Goal: Communication & Community: Participate in discussion

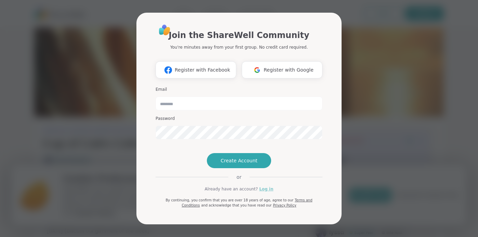
click at [263, 192] on link "Log in" at bounding box center [266, 189] width 14 height 6
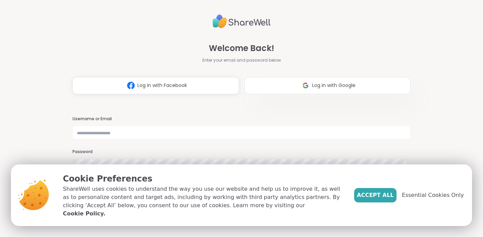
click at [281, 91] on button "Log in with Google" at bounding box center [327, 85] width 166 height 17
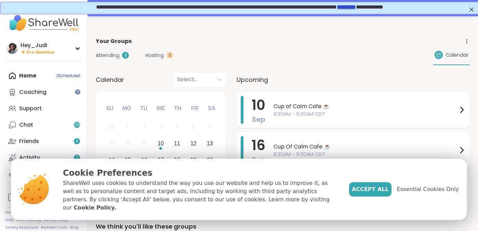
click at [404, 109] on span "Cup of Calm Cafe ☕️" at bounding box center [365, 107] width 184 height 8
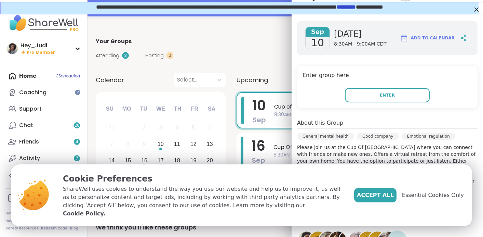
scroll to position [79, 0]
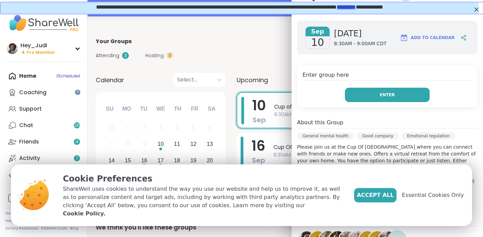
click at [394, 92] on button "Enter" at bounding box center [387, 95] width 85 height 14
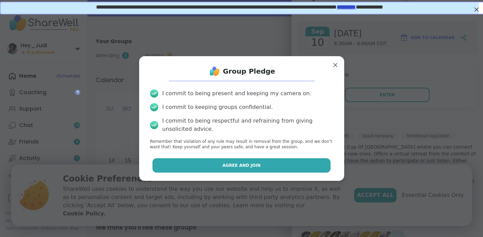
click at [247, 163] on span "Agree and Join" at bounding box center [242, 165] width 38 height 6
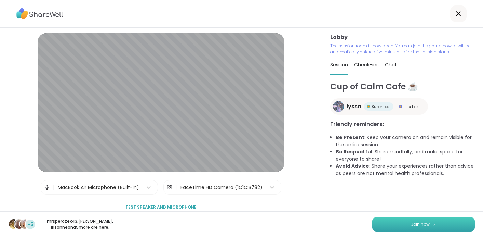
click at [429, 227] on button "Join now" at bounding box center [423, 224] width 103 height 14
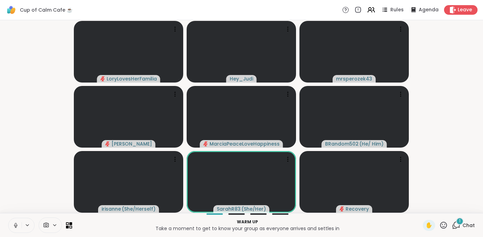
click at [15, 223] on icon at bounding box center [16, 224] width 2 height 3
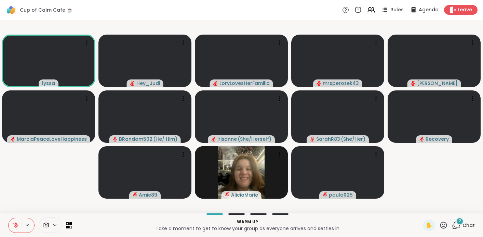
click at [456, 225] on div "2 Chat" at bounding box center [463, 224] width 23 height 11
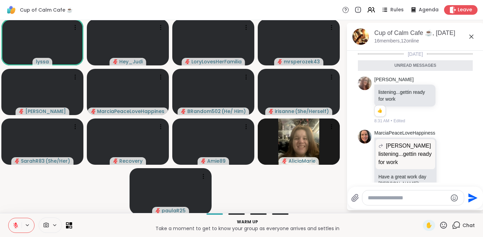
scroll to position [19, 0]
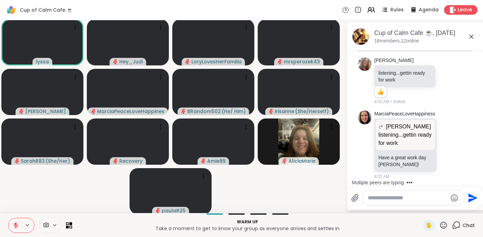
click at [404, 198] on textarea "Type your message" at bounding box center [408, 197] width 80 height 7
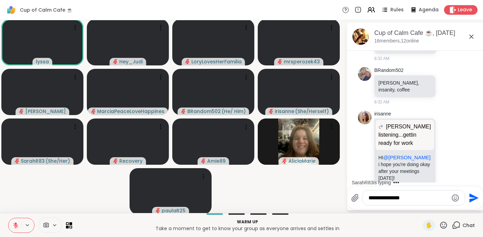
scroll to position [214, 0]
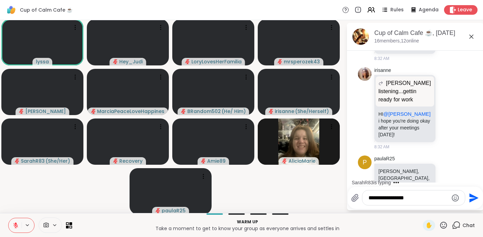
type textarea "**********"
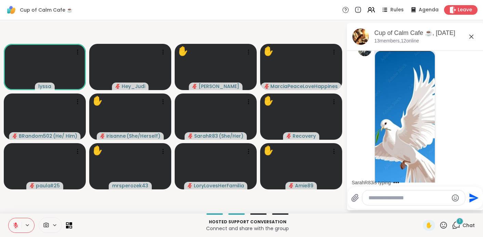
scroll to position [929, 0]
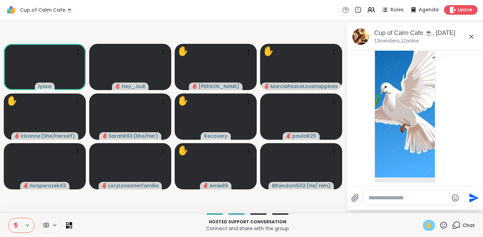
click at [430, 223] on span "✋" at bounding box center [429, 225] width 7 height 8
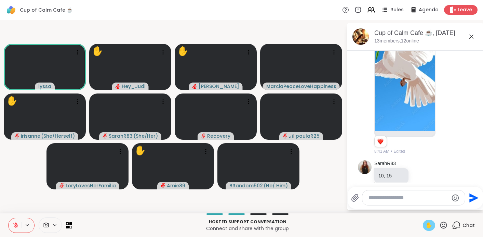
scroll to position [1012, 0]
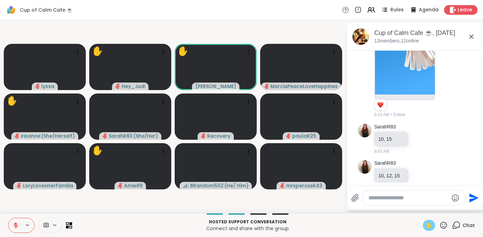
click at [192, 13] on div "Cup of Calm Cafe ☕️ Rules Agenda Leave" at bounding box center [241, 10] width 483 height 20
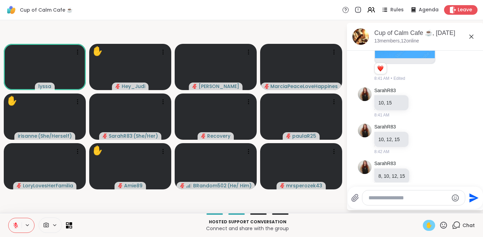
click at [386, 209] on p "4, 8, 10, 12, 15" at bounding box center [394, 212] width 32 height 7
click at [388, 209] on p "4, 8, 10, 12, 15" at bounding box center [394, 212] width 32 height 7
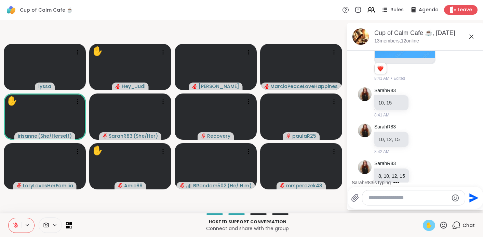
scroll to position [1085, 0]
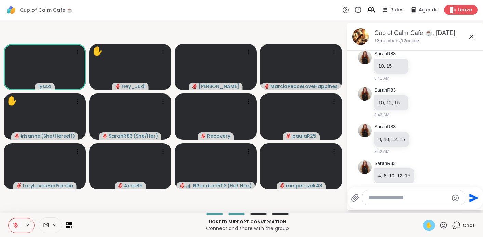
click at [14, 226] on icon at bounding box center [15, 225] width 5 height 5
click at [16, 224] on icon at bounding box center [16, 225] width 6 height 6
click at [16, 224] on icon at bounding box center [16, 223] width 2 height 3
click at [15, 226] on icon at bounding box center [15, 226] width 0 height 1
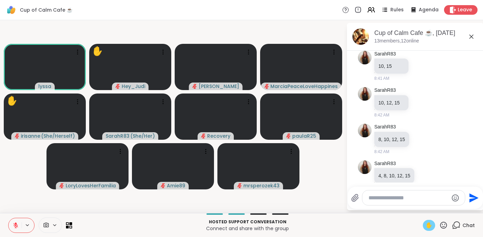
click at [430, 225] on span "✋" at bounding box center [429, 225] width 7 height 8
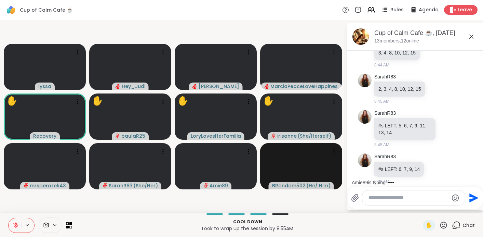
scroll to position [1301, 0]
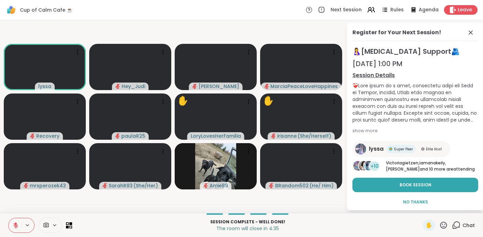
click at [16, 227] on icon at bounding box center [16, 225] width 6 height 6
click at [471, 35] on icon at bounding box center [471, 32] width 8 height 8
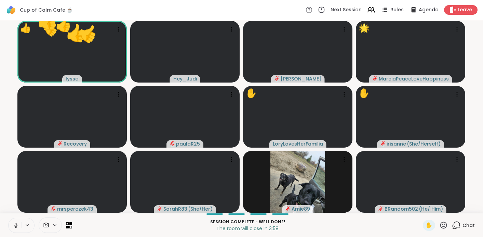
click at [15, 226] on icon at bounding box center [16, 225] width 6 height 6
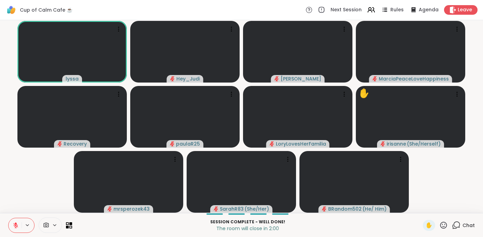
click at [457, 224] on icon at bounding box center [456, 224] width 9 height 9
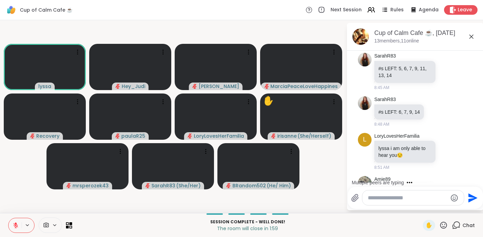
click at [404, 198] on textarea "Type your message" at bounding box center [408, 197] width 80 height 7
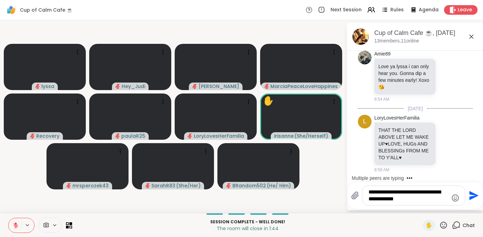
scroll to position [1476, 0]
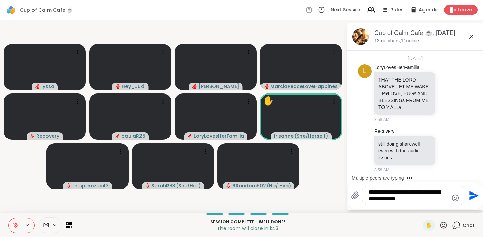
type textarea "**********"
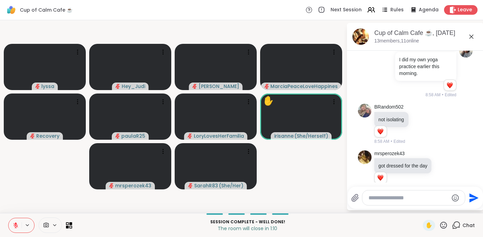
scroll to position [1828, 0]
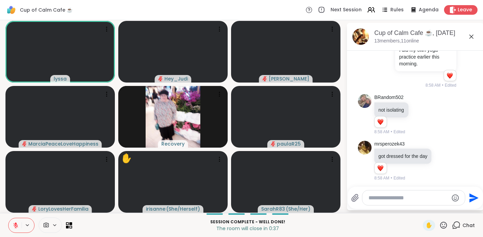
click at [445, 224] on icon at bounding box center [443, 224] width 9 height 9
click at [427, 207] on span "❤️" at bounding box center [423, 207] width 7 height 8
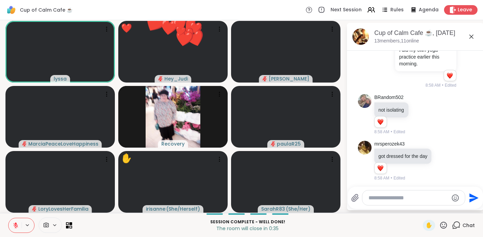
click at [406, 199] on textarea "Type your message" at bounding box center [409, 197] width 80 height 7
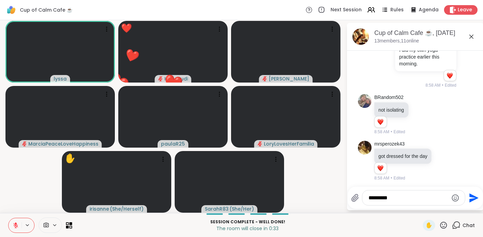
type textarea "**********"
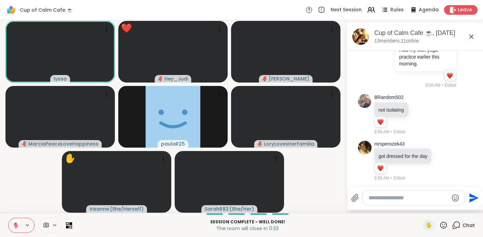
scroll to position [1865, 0]
